Goal: Task Accomplishment & Management: Use online tool/utility

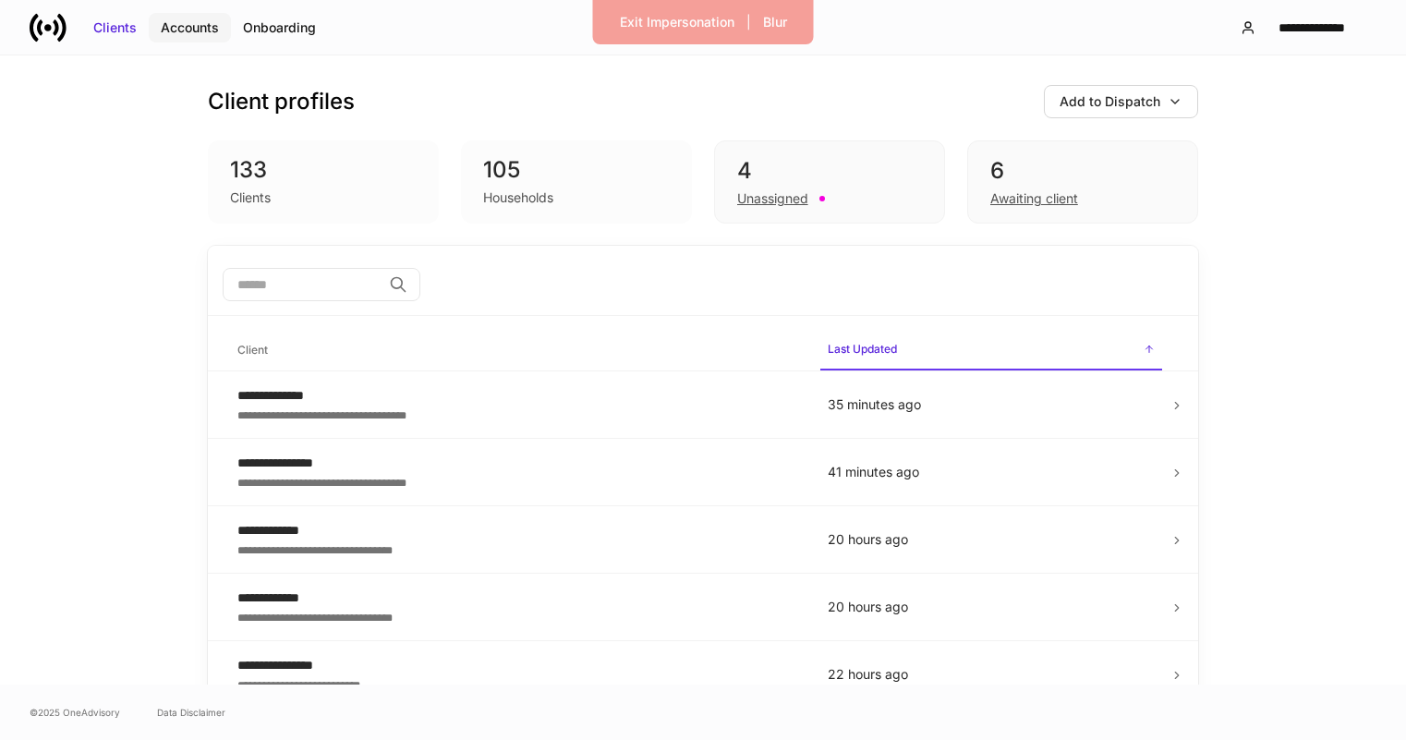
click at [189, 27] on div "Accounts" at bounding box center [190, 27] width 58 height 18
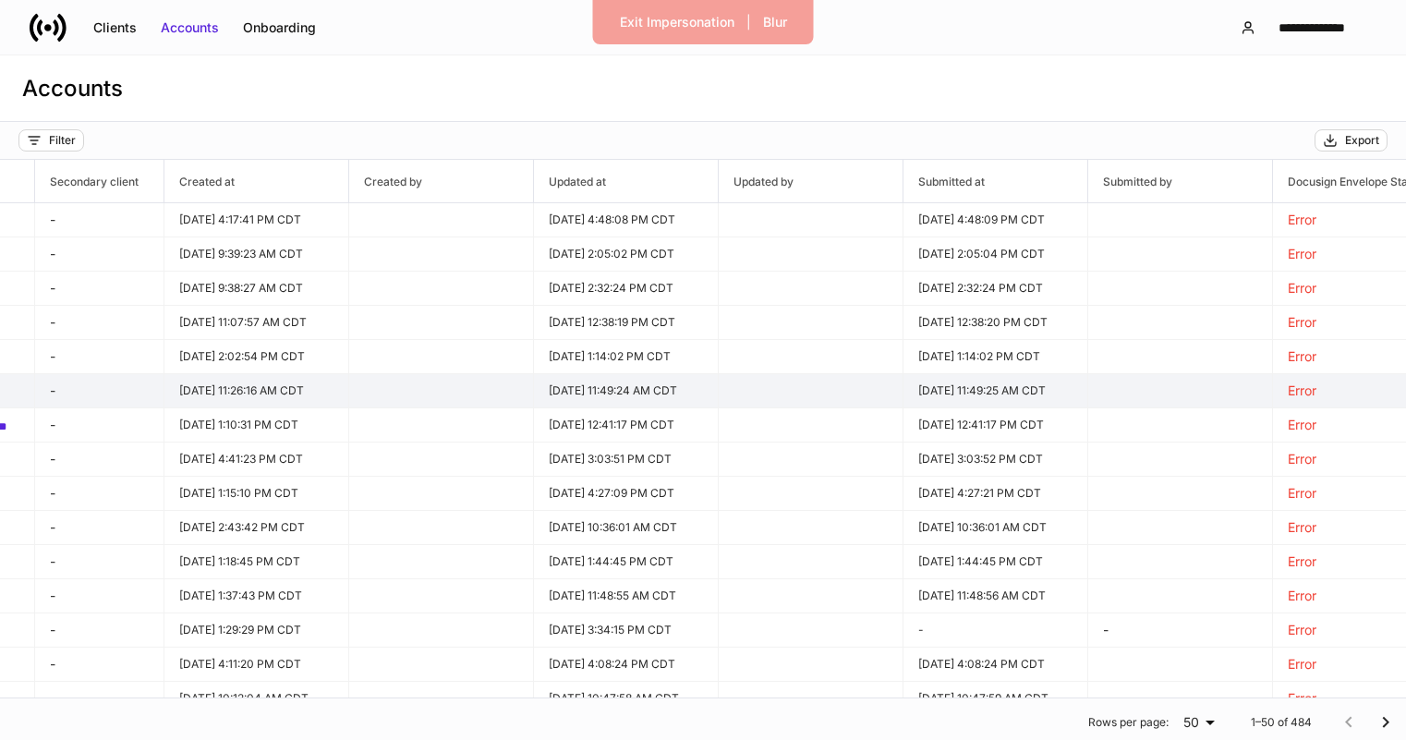
scroll to position [0, 1375]
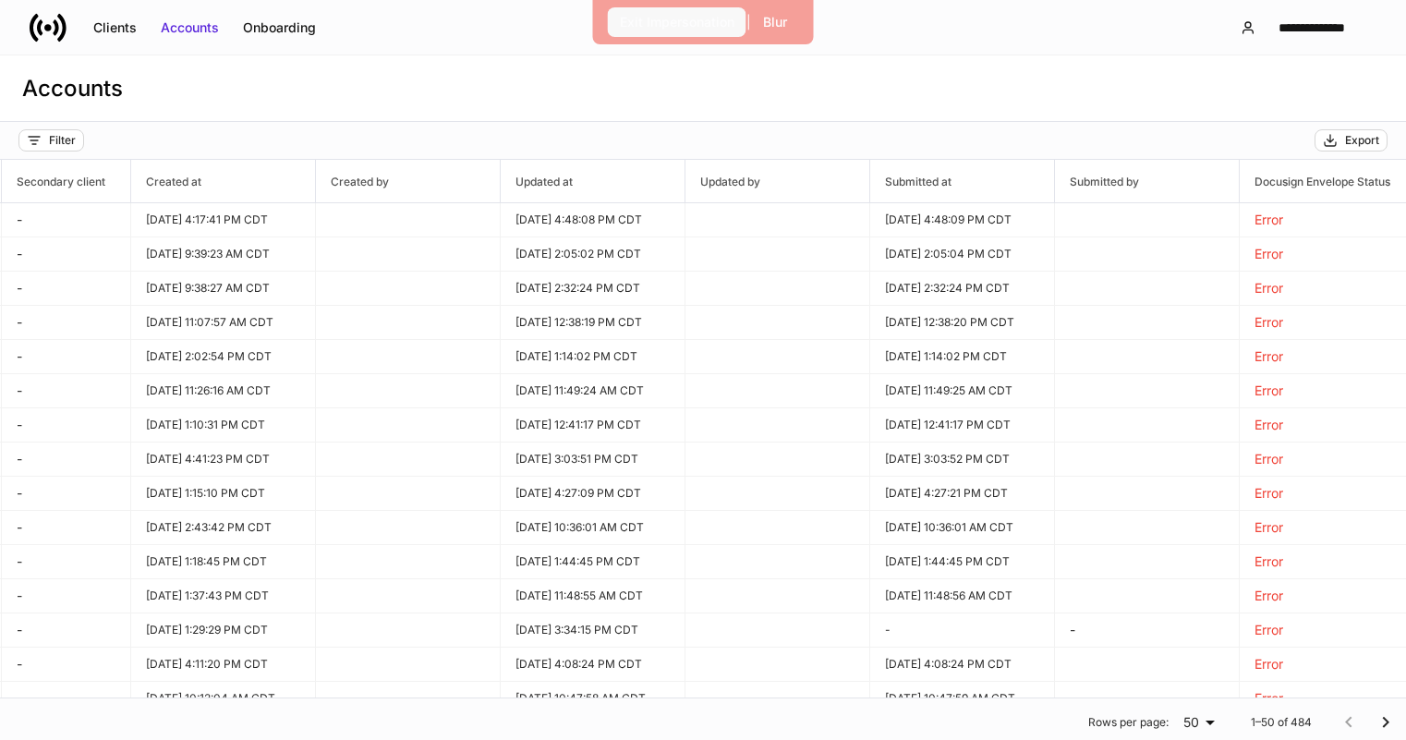
click at [694, 30] on div "Exit Impersonation" at bounding box center [677, 22] width 115 height 18
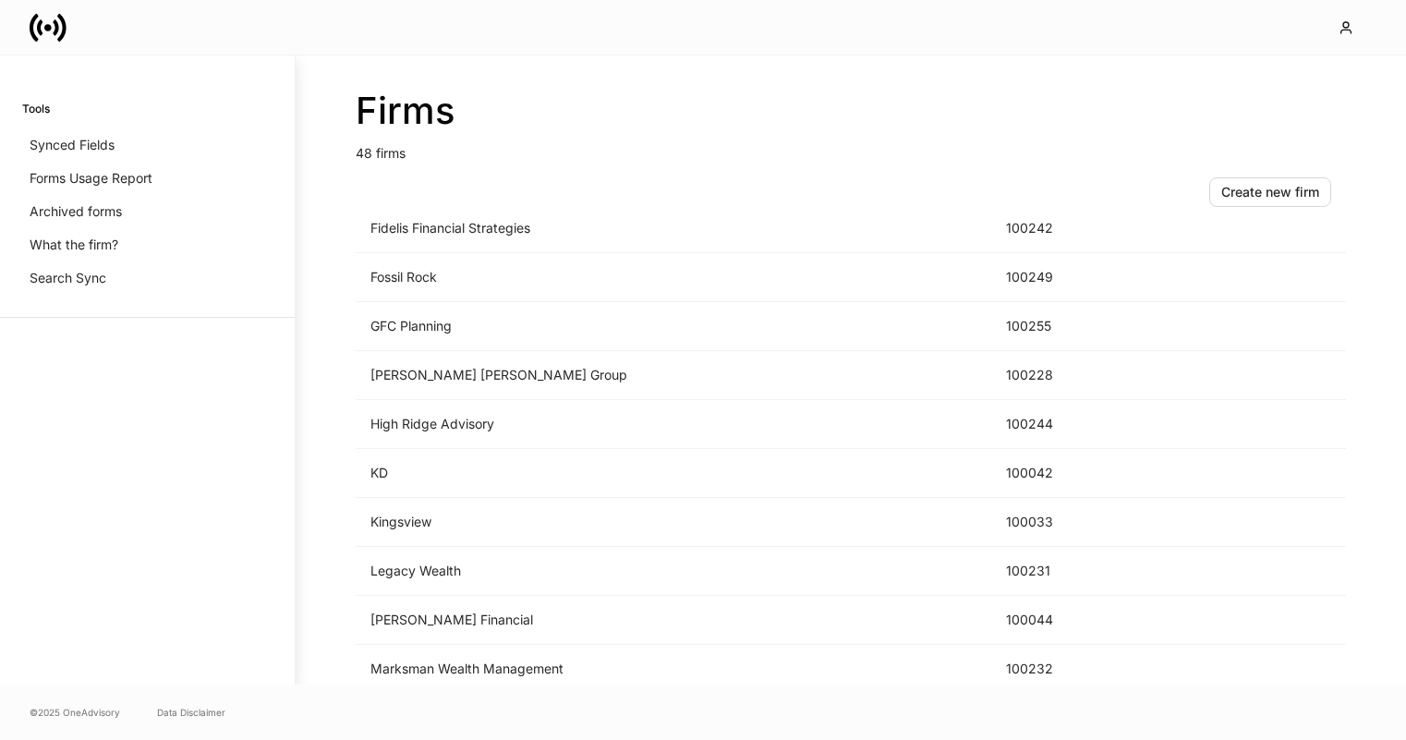
scroll to position [1267, 0]
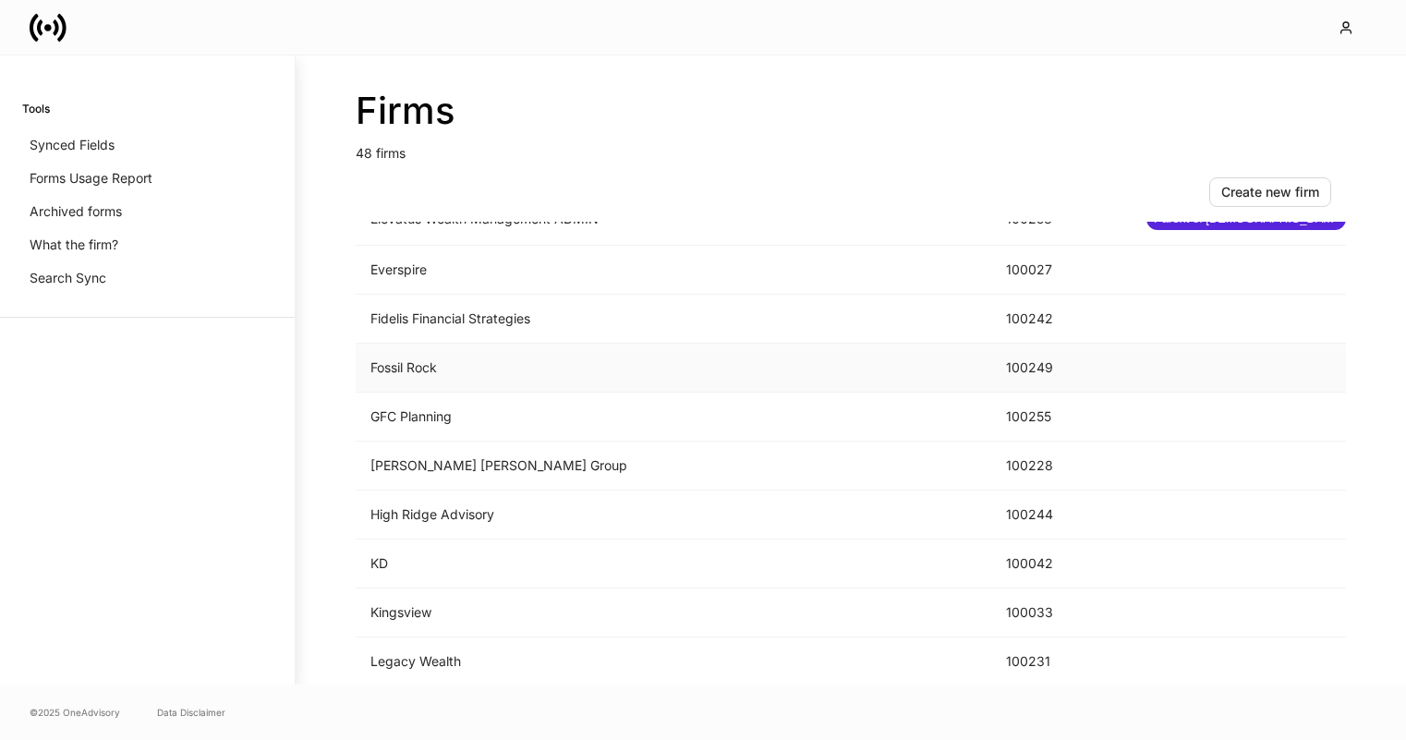
click at [689, 366] on td "Fossil Rock" at bounding box center [674, 368] width 636 height 49
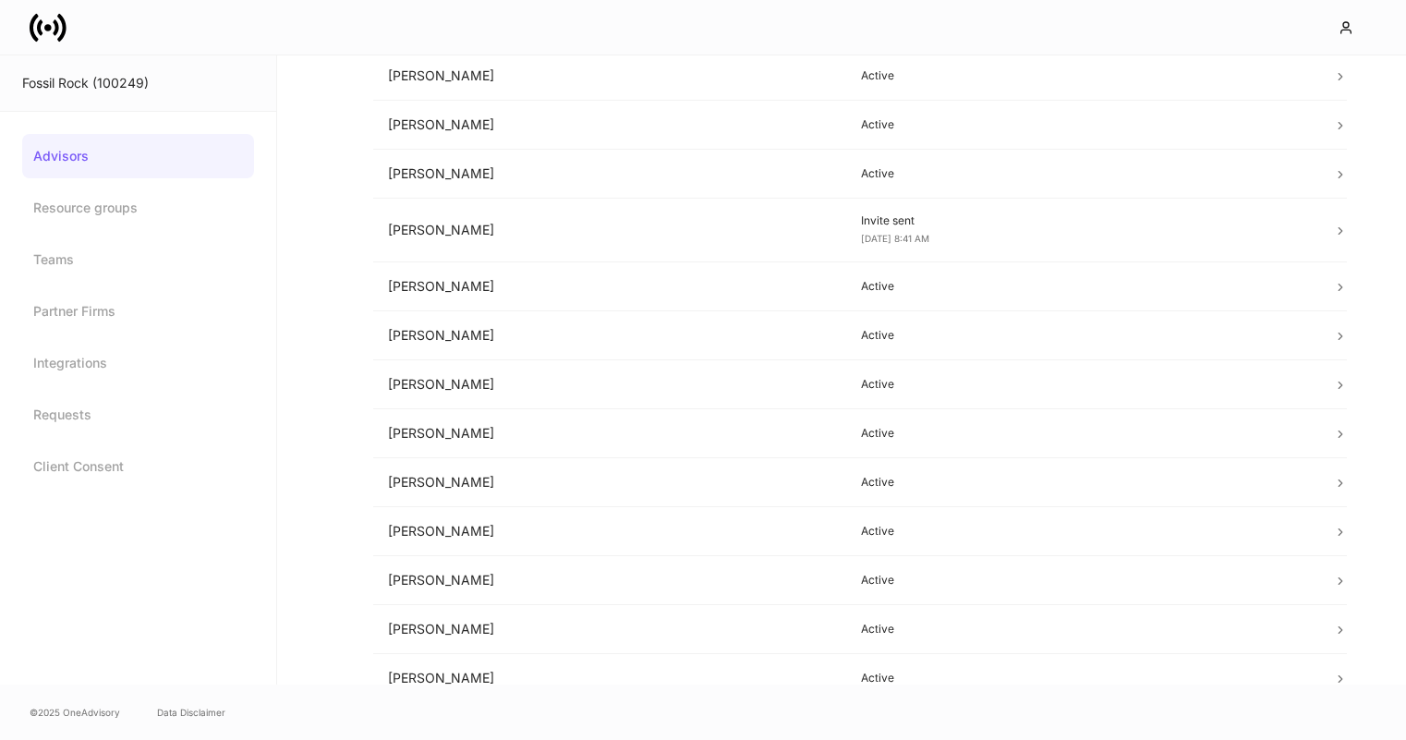
scroll to position [746, 0]
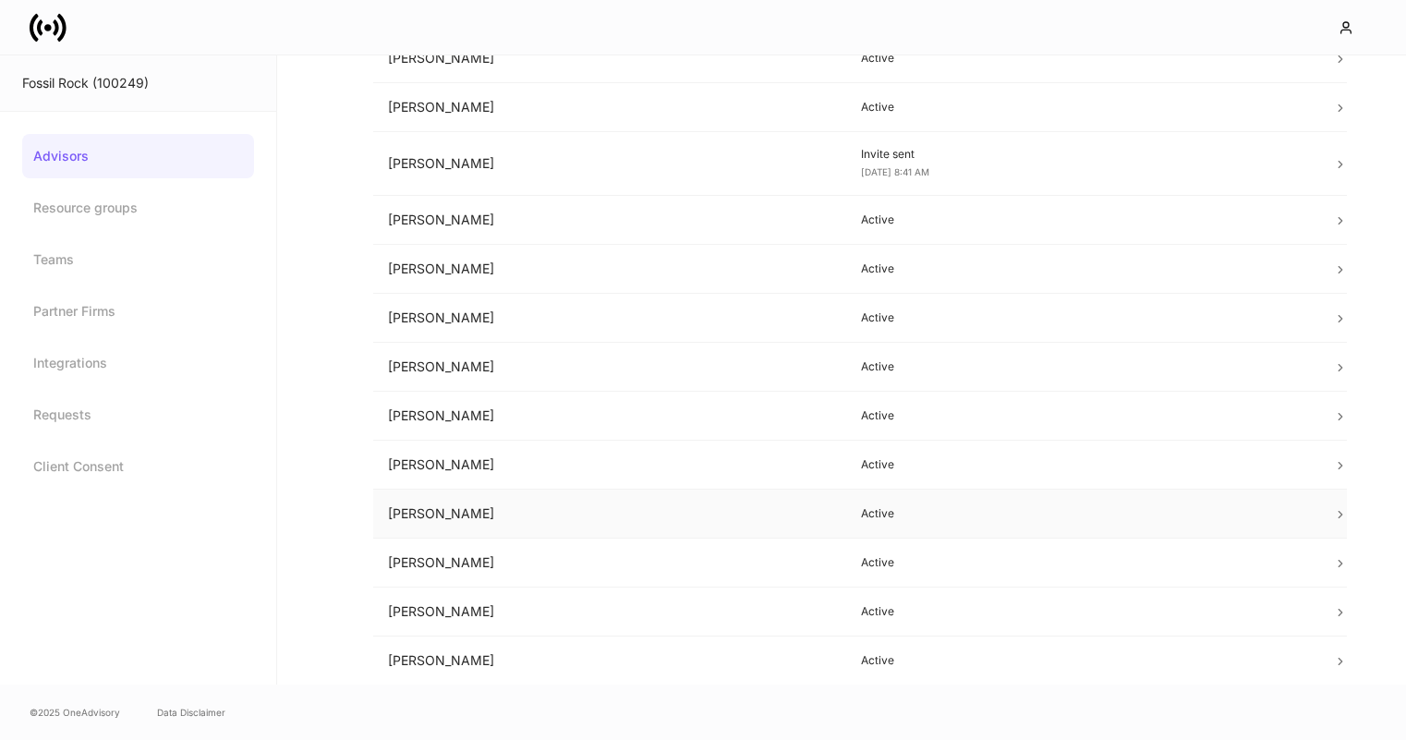
click at [705, 507] on td "[PERSON_NAME]" at bounding box center [609, 514] width 473 height 49
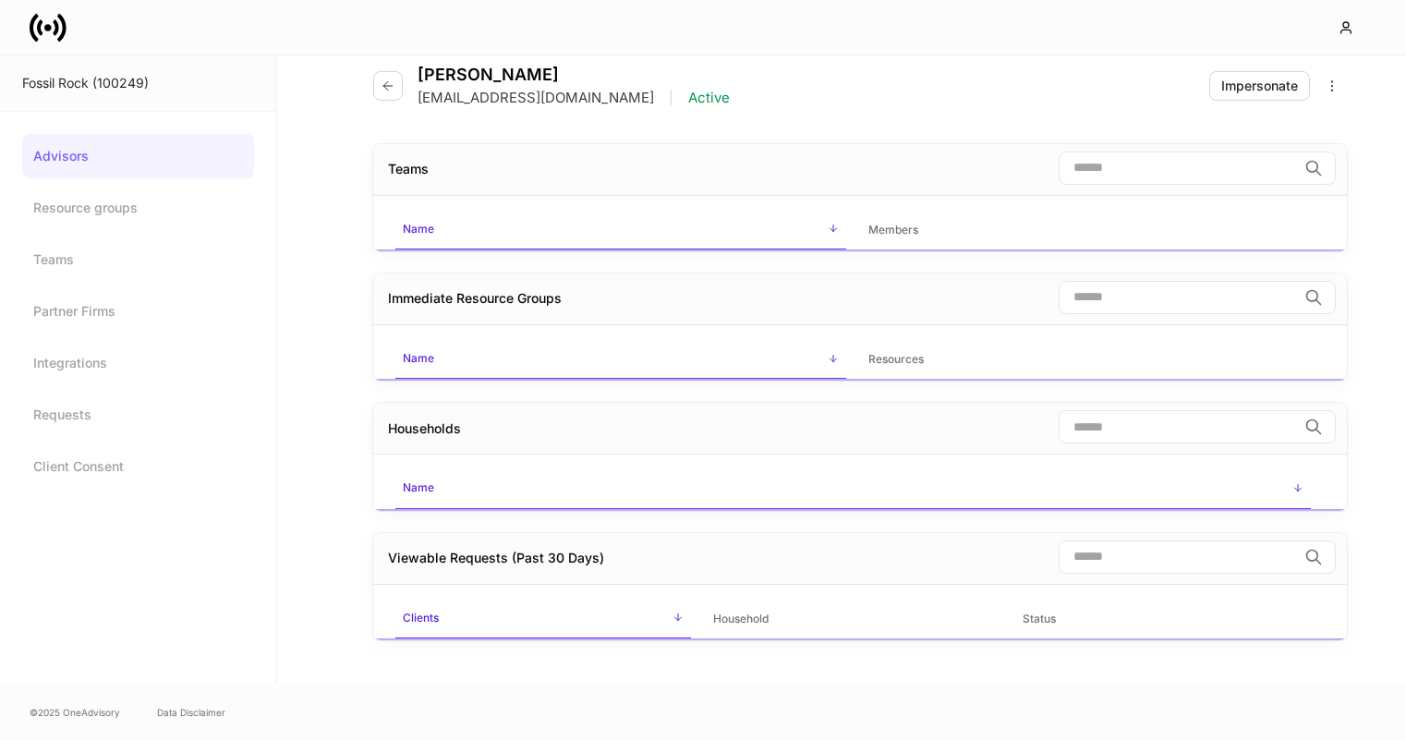
scroll to position [28, 0]
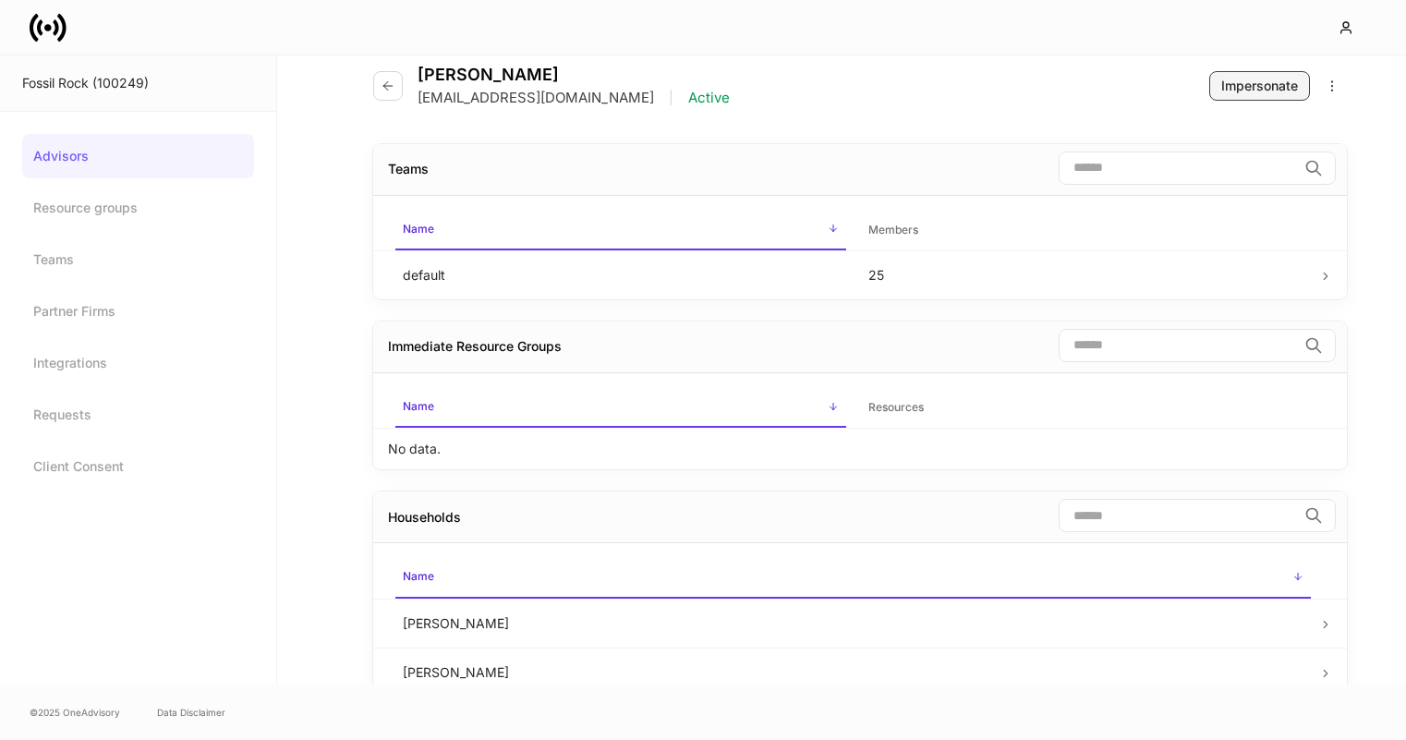
click at [1248, 83] on div "Impersonate" at bounding box center [1259, 86] width 77 height 18
